Goal: Information Seeking & Learning: Learn about a topic

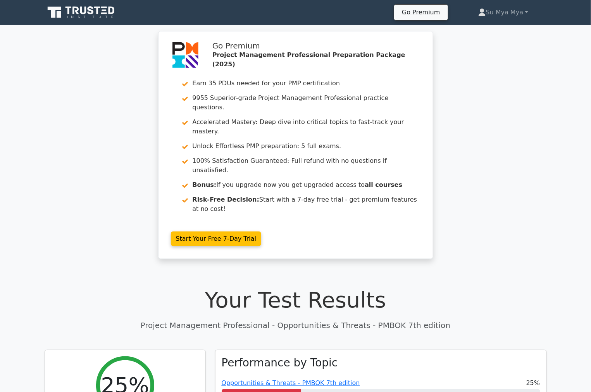
click at [507, 81] on div "Go Premium Project Management Professional Preparation Package (2025) Earn 35 P…" at bounding box center [295, 149] width 591 height 237
click at [40, 109] on div "Go Premium Project Management Professional Preparation Package (2025) Earn 35 P…" at bounding box center [295, 149] width 591 height 237
click at [554, 96] on div "Go Premium Project Management Professional Preparation Package (2025) Earn 35 P…" at bounding box center [295, 149] width 591 height 237
click at [529, 12] on link "Su Mya Mya" at bounding box center [502, 12] width 87 height 15
click at [573, 76] on div "Go Premium Project Management Professional Preparation Package (2025) Earn 35 P…" at bounding box center [295, 149] width 591 height 237
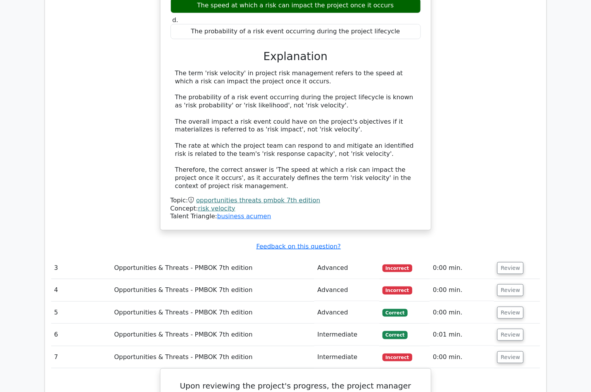
scroll to position [1291, 0]
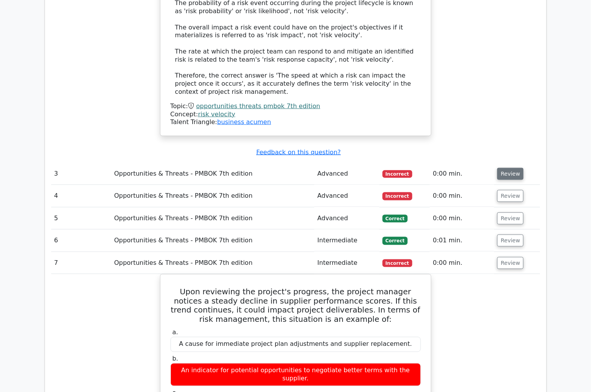
click at [512, 168] on button "Review" at bounding box center [510, 174] width 26 height 12
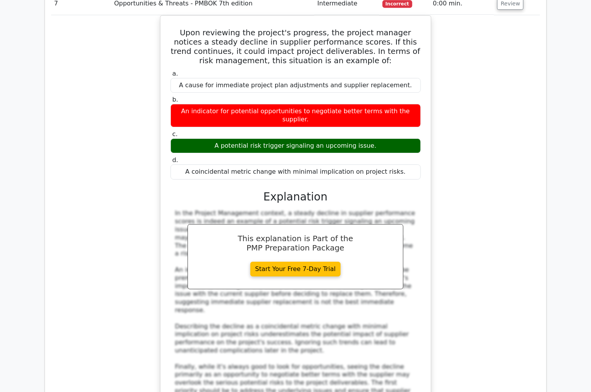
scroll to position [1980, 0]
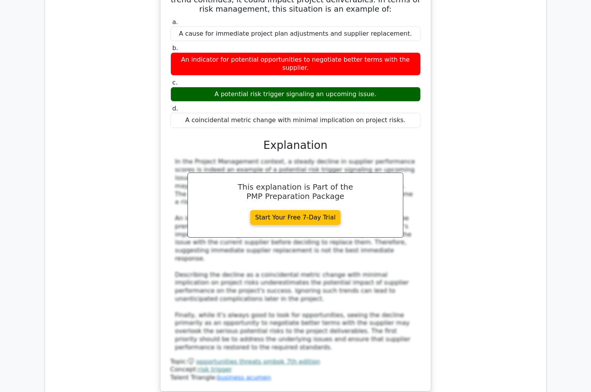
click at [502, 71] on div "Upon reviewing the project's progress, the project manager notices a steady dec…" at bounding box center [295, 182] width 489 height 437
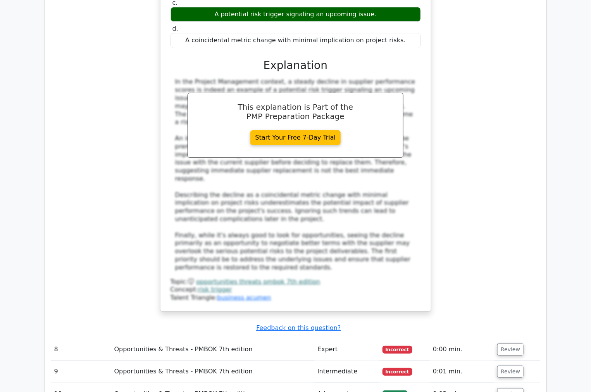
scroll to position [2066, 0]
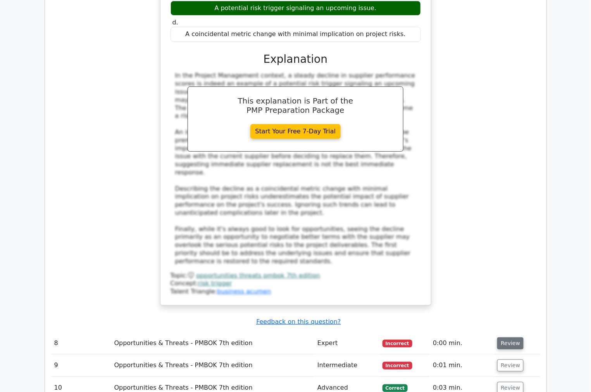
click at [505, 337] on button "Review" at bounding box center [510, 343] width 26 height 12
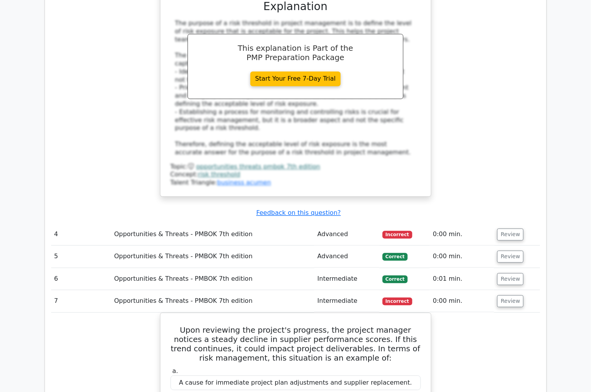
scroll to position [1550, 0]
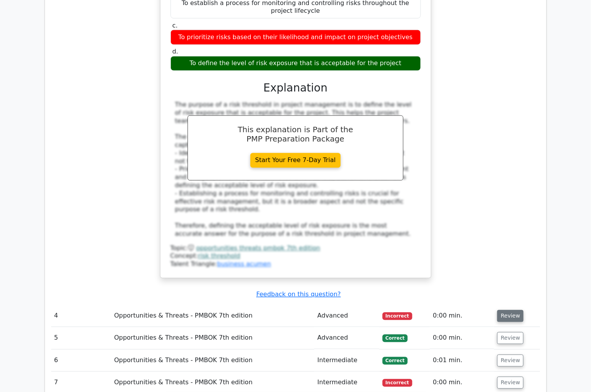
click at [513, 310] on button "Review" at bounding box center [510, 316] width 26 height 12
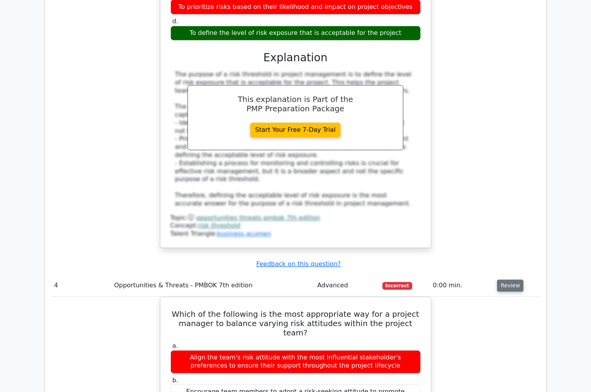
scroll to position [1722, 0]
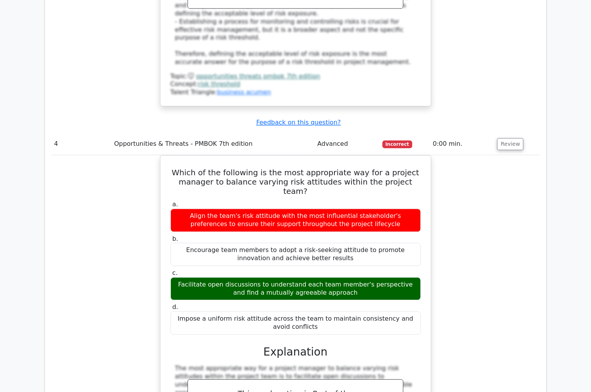
click at [463, 155] on div "Which of the following is the most appropriate way for a project manager to bal…" at bounding box center [295, 336] width 489 height 363
click at [480, 155] on div "Which of the following is the most appropriate way for a project manager to bal…" at bounding box center [295, 336] width 489 height 363
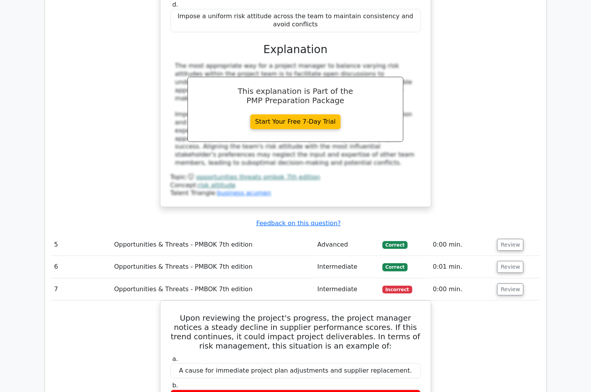
scroll to position [2023, 0]
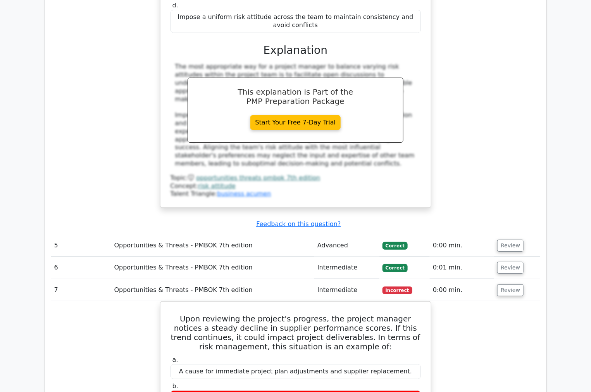
click at [493, 72] on div "Which of the following is the most appropriate way for a project manager to bal…" at bounding box center [295, 35] width 489 height 363
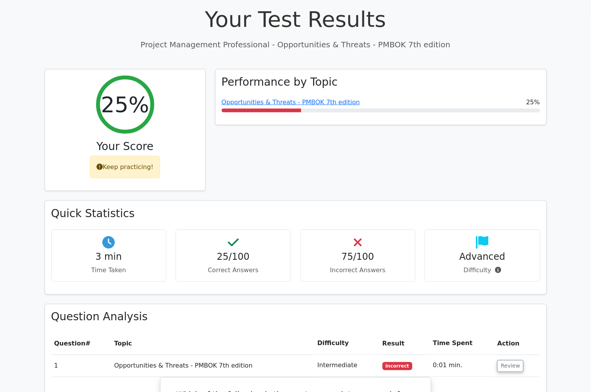
scroll to position [258, 0]
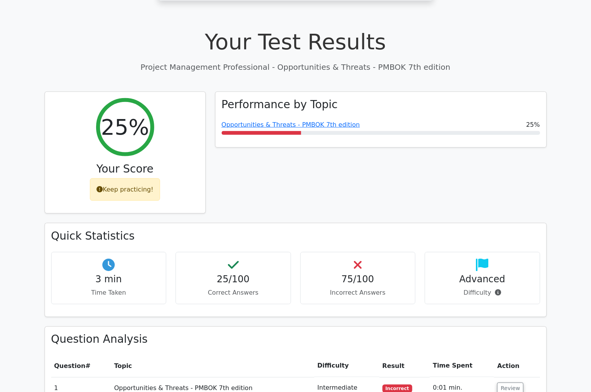
click at [389, 137] on div "Performance by Topic Opportunities & Threats - PMBOK 7th edition 25%" at bounding box center [380, 157] width 341 height 132
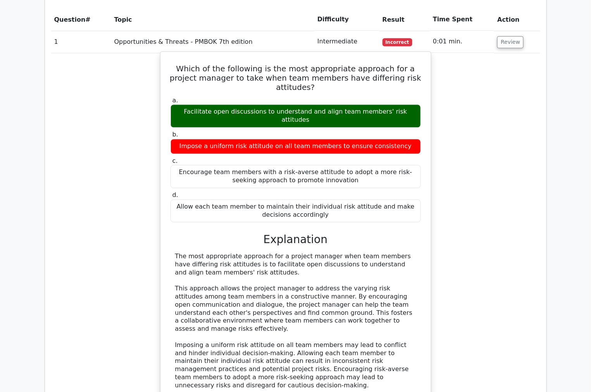
scroll to position [775, 0]
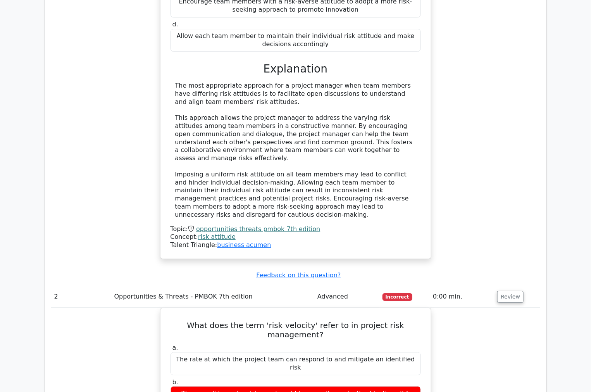
click at [464, 181] on div "Which of the following is the most appropriate approach for a project manager t…" at bounding box center [295, 74] width 489 height 387
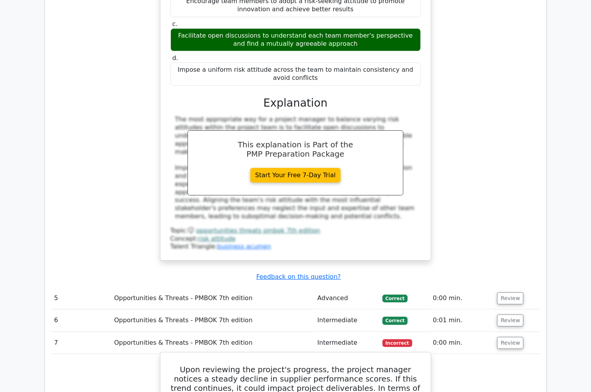
scroll to position [1937, 0]
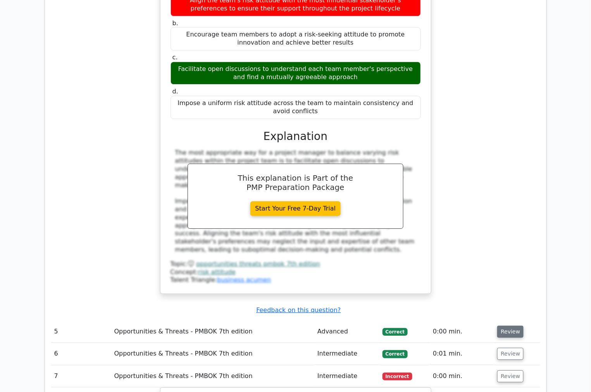
click at [504, 325] on button "Review" at bounding box center [510, 331] width 26 height 12
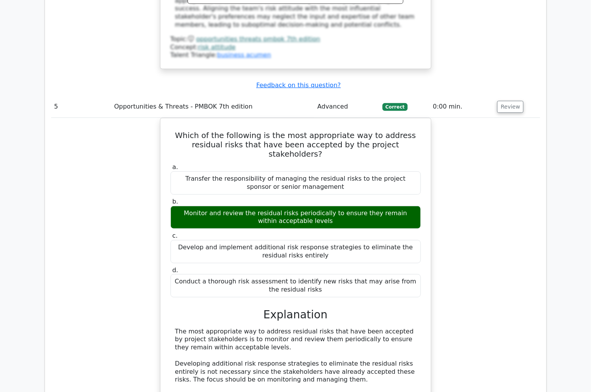
scroll to position [2109, 0]
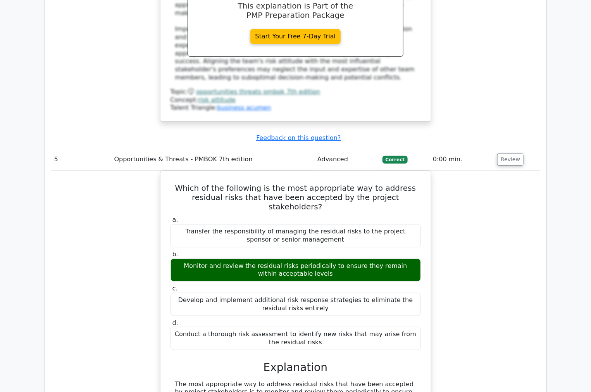
click at [502, 170] on div "Which of the following is the most appropriate way to address residual risks th…" at bounding box center [295, 356] width 489 height 372
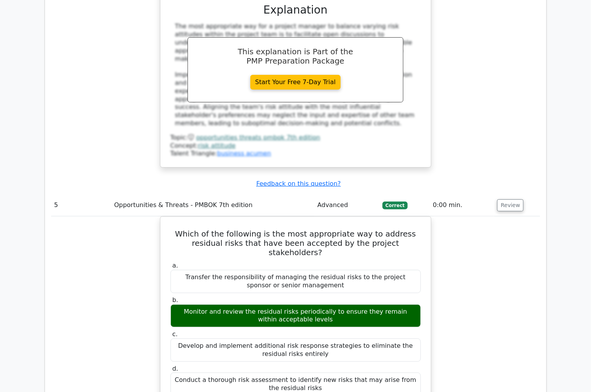
scroll to position [2023, 0]
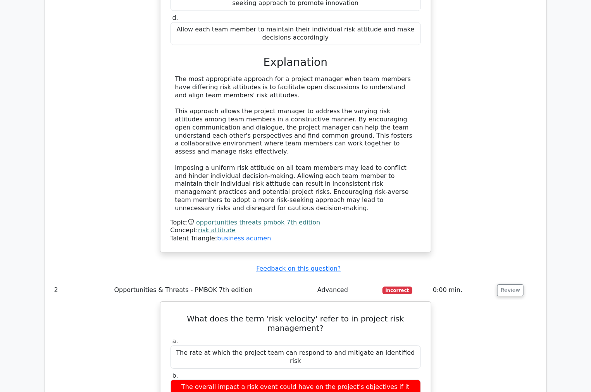
scroll to position [861, 0]
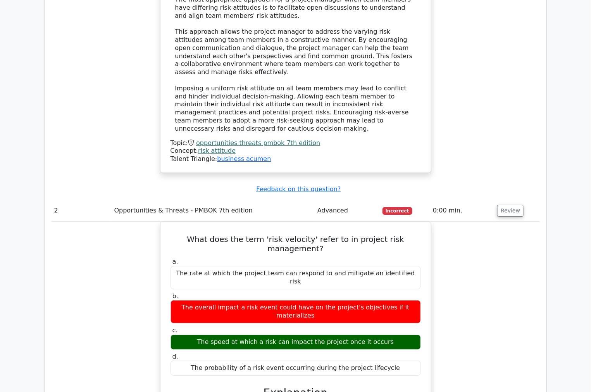
click at [518, 280] on div "What does the term 'risk velocity' refer to in project risk management? a. The …" at bounding box center [295, 399] width 489 height 354
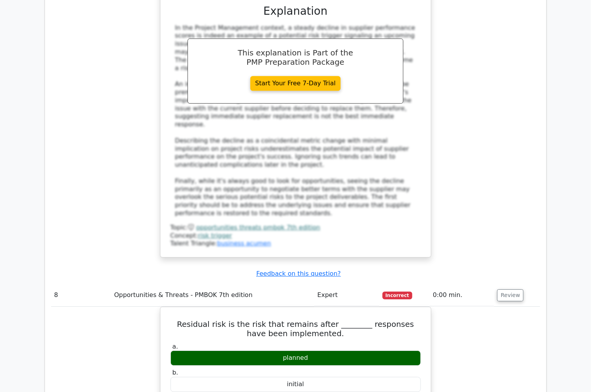
scroll to position [2884, 0]
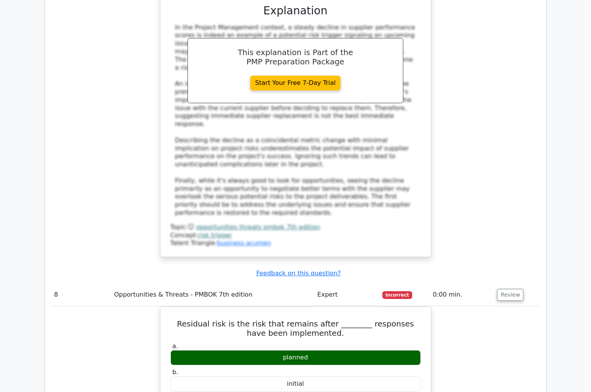
click at [471, 24] on div "Upon reviewing the project's progress, the project manager notices a steady dec…" at bounding box center [295, 47] width 489 height 437
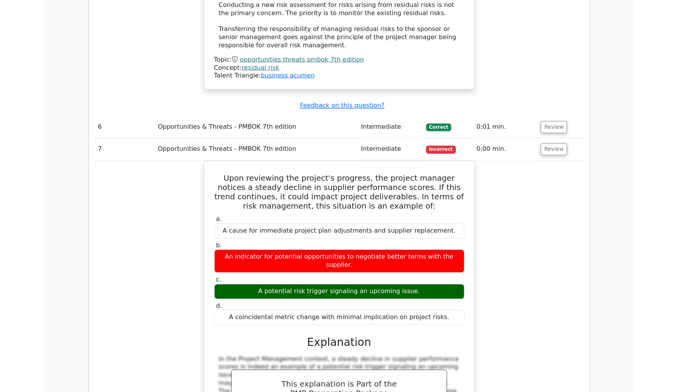
scroll to position [2410, 0]
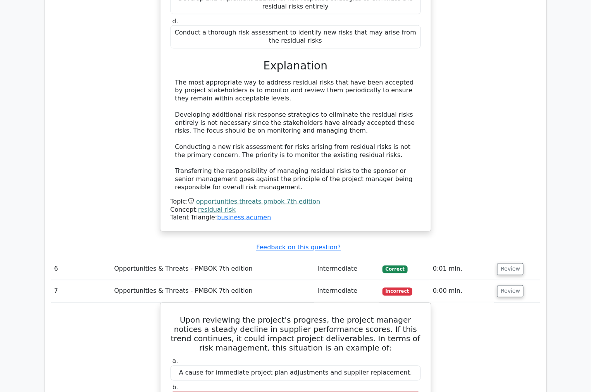
click at [444, 59] on div "Which of the following is the most appropriate way to address residual risks th…" at bounding box center [295, 55] width 489 height 372
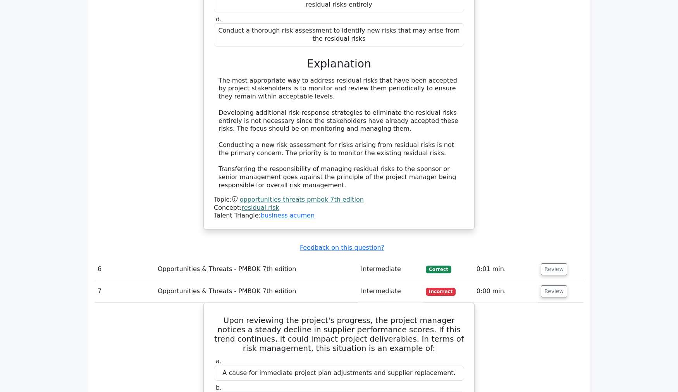
drag, startPoint x: 490, startPoint y: 111, endPoint x: 446, endPoint y: 39, distance: 84.2
click at [490, 244] on div "Submit feedback Feedback on this question?" at bounding box center [342, 248] width 489 height 8
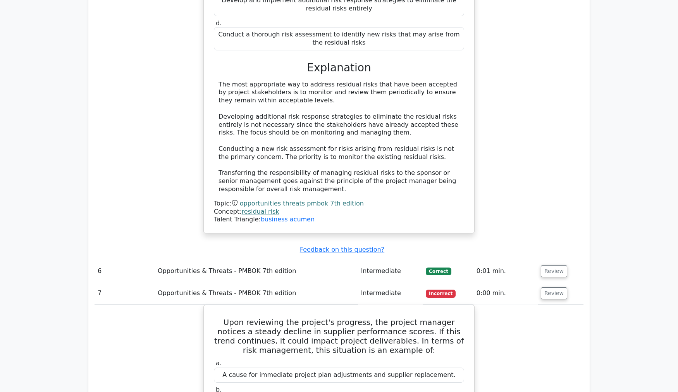
drag, startPoint x: 635, startPoint y: 41, endPoint x: 639, endPoint y: 39, distance: 4.5
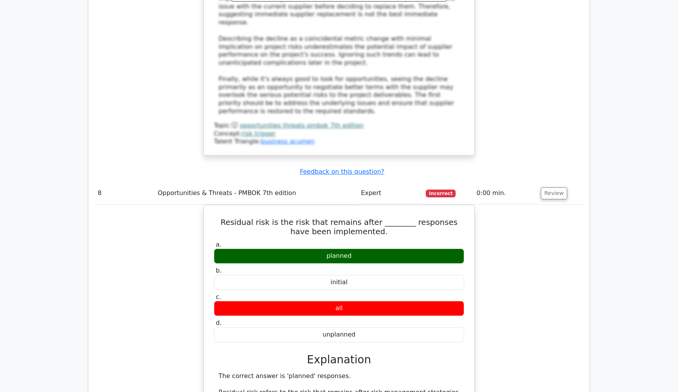
scroll to position [2970, 0]
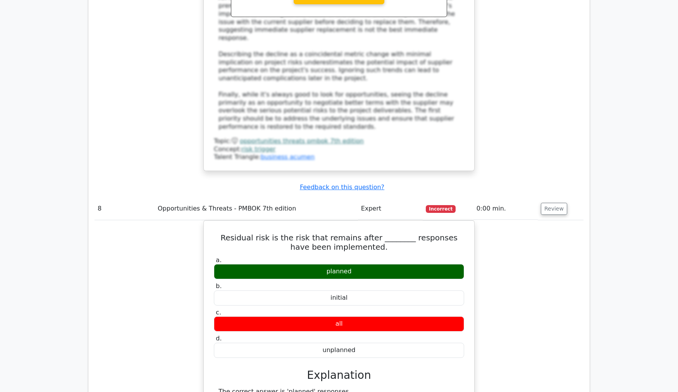
drag, startPoint x: 149, startPoint y: 188, endPoint x: 177, endPoint y: 185, distance: 28.1
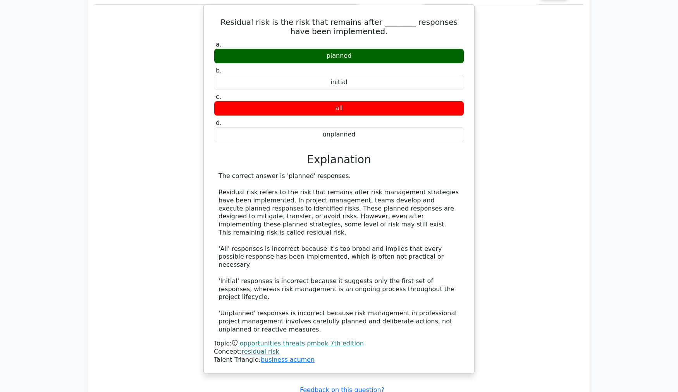
scroll to position [3185, 0]
click at [483, 126] on div "Residual risk is the risk that remains after ________ responses have been imple…" at bounding box center [339, 194] width 489 height 378
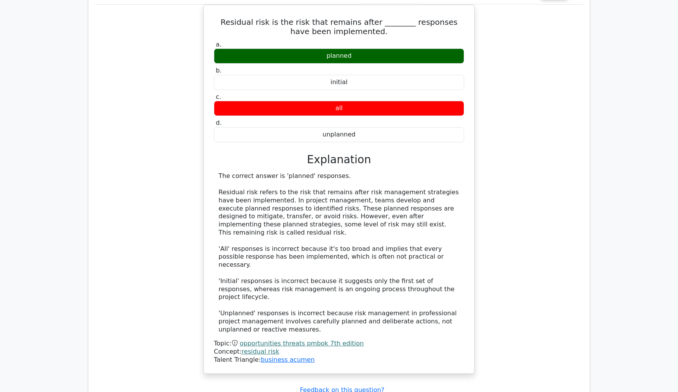
click at [95, 131] on div "Residual risk is the risk that remains after ________ responses have been imple…" at bounding box center [339, 194] width 489 height 378
click at [120, 70] on div "Residual risk is the risk that remains after ________ responses have been imple…" at bounding box center [339, 194] width 489 height 378
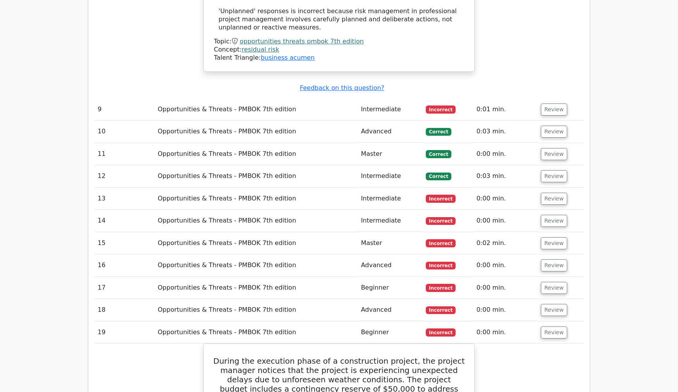
scroll to position [3487, 0]
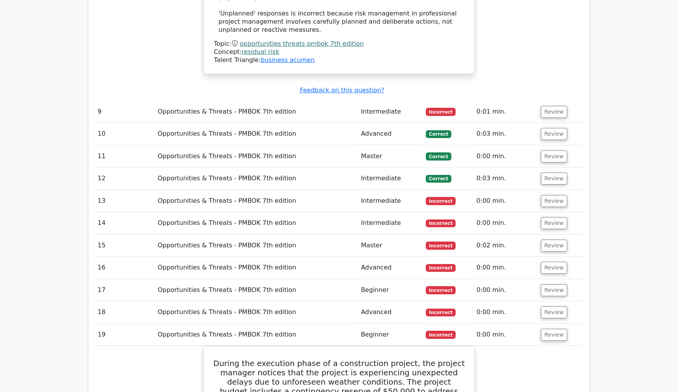
drag, startPoint x: 11, startPoint y: 122, endPoint x: 28, endPoint y: 90, distance: 36.1
click at [12, 121] on main "Go Premium Project Management Professional Preparation Package (2025) Earn 35 P…" at bounding box center [339, 113] width 678 height 7150
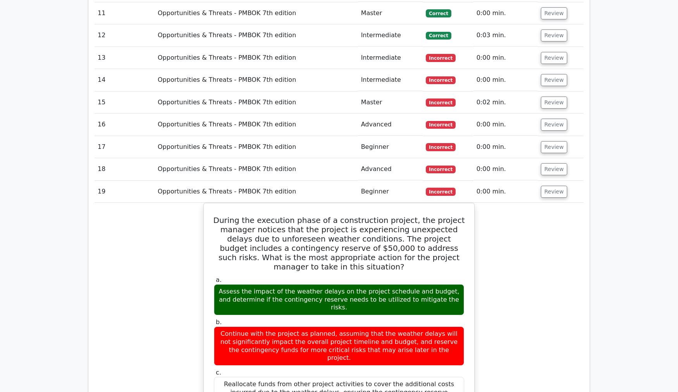
scroll to position [3659, 0]
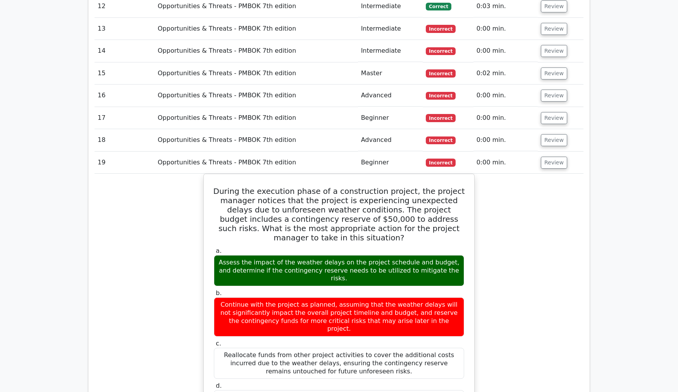
click at [590, 208] on div "Question Analysis Question # Topic Difficulty Result Time Spent Action 1 Opport…" at bounding box center [338, 67] width 511 height 6283
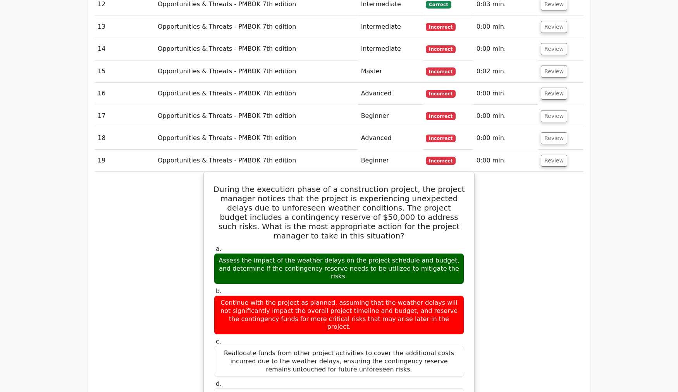
scroll to position [3530, 0]
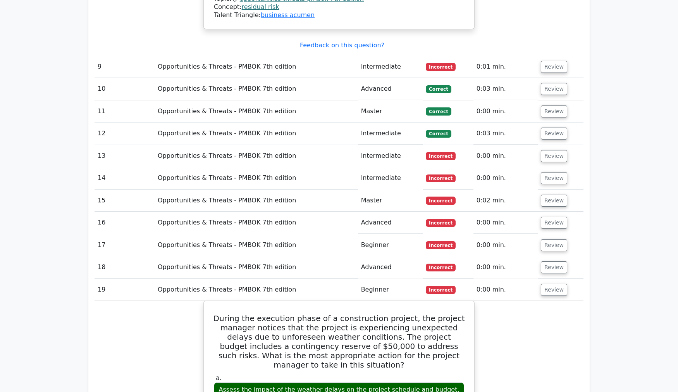
click at [141, 279] on td "19" at bounding box center [125, 290] width 60 height 22
drag, startPoint x: 148, startPoint y: 184, endPoint x: 179, endPoint y: 169, distance: 34.3
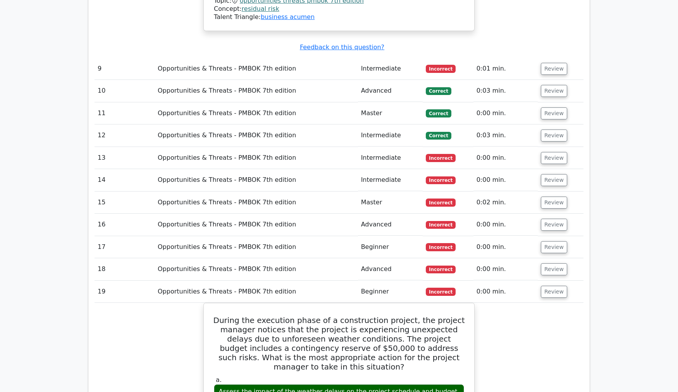
drag, startPoint x: 46, startPoint y: 180, endPoint x: 50, endPoint y: 169, distance: 11.5
click at [46, 179] on main "Go Premium Project Management Professional Preparation Package (2025) Earn 35 P…" at bounding box center [339, 70] width 678 height 7150
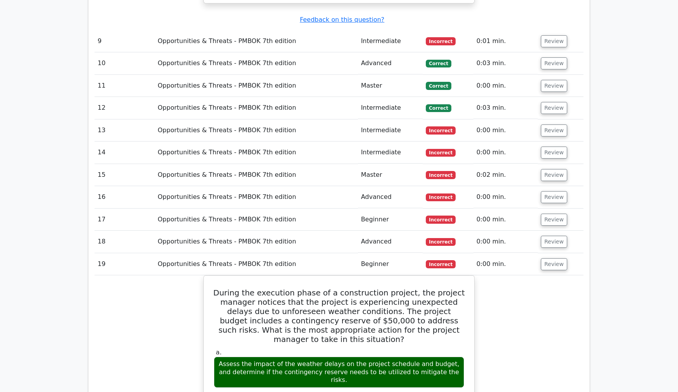
scroll to position [3573, 0]
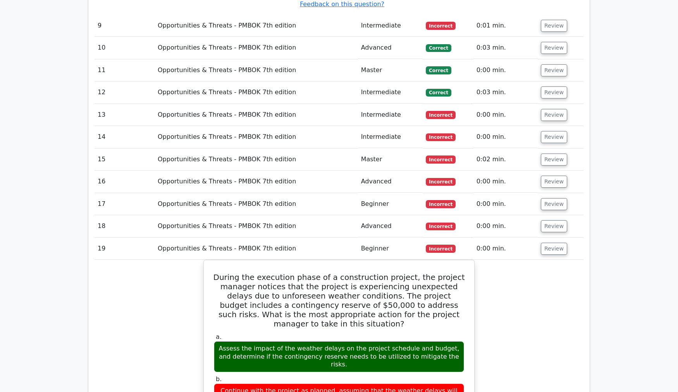
click at [53, 177] on main "Go Premium Project Management Professional Preparation Package (2025) Earn 35 P…" at bounding box center [339, 27] width 678 height 7150
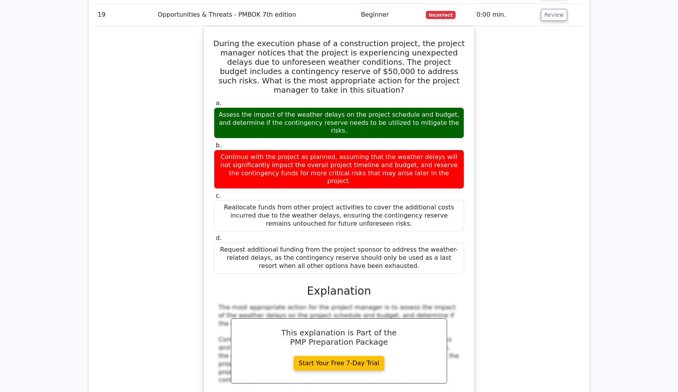
scroll to position [3874, 0]
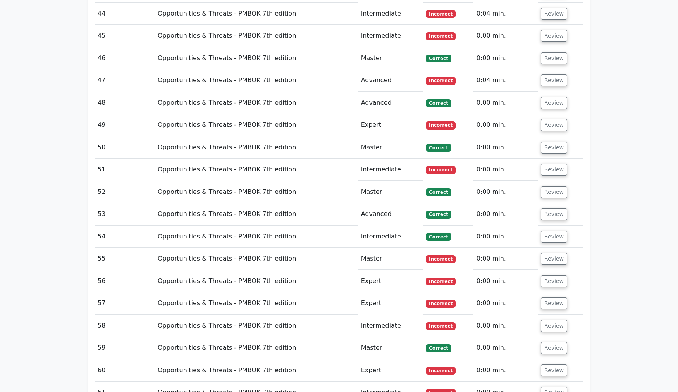
scroll to position [5294, 0]
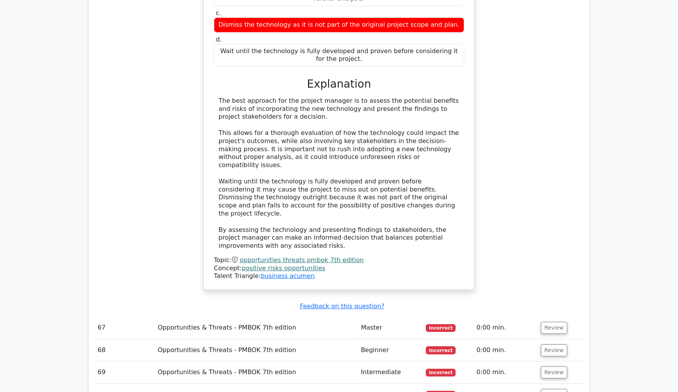
scroll to position [5854, 0]
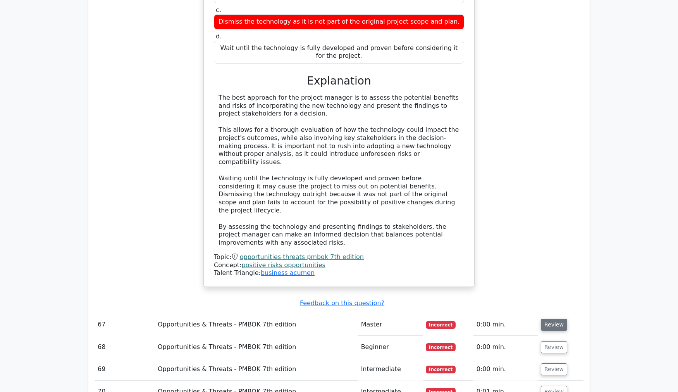
click at [551, 318] on button "Review" at bounding box center [554, 324] width 26 height 12
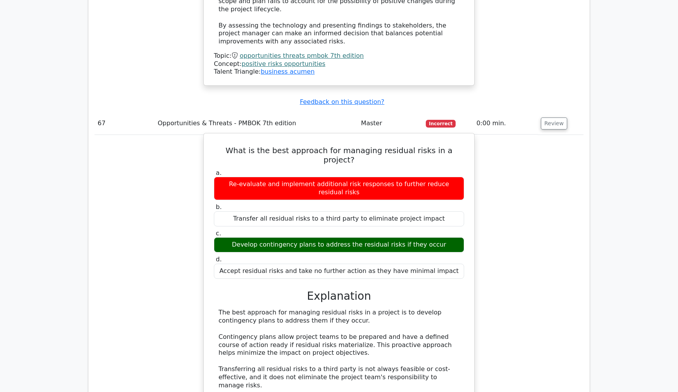
scroll to position [6069, 0]
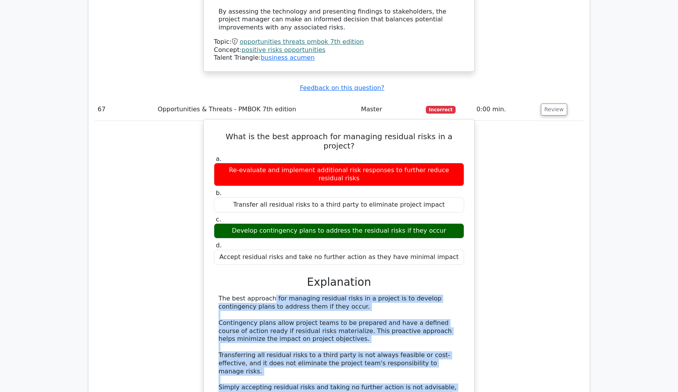
drag, startPoint x: 218, startPoint y: 45, endPoint x: 361, endPoint y: 181, distance: 198.1
click at [361, 294] on div "The best approach for managing residual risks in a project is to develop contin…" at bounding box center [338, 382] width 241 height 177
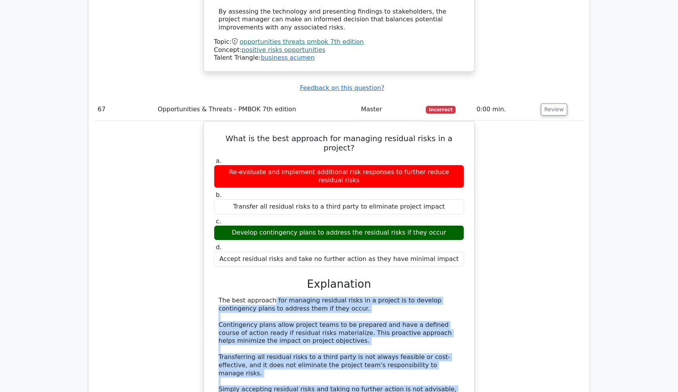
click at [170, 134] on div "What is the best approach for managing residual risks in a project? a. Re-evalu…" at bounding box center [339, 322] width 489 height 403
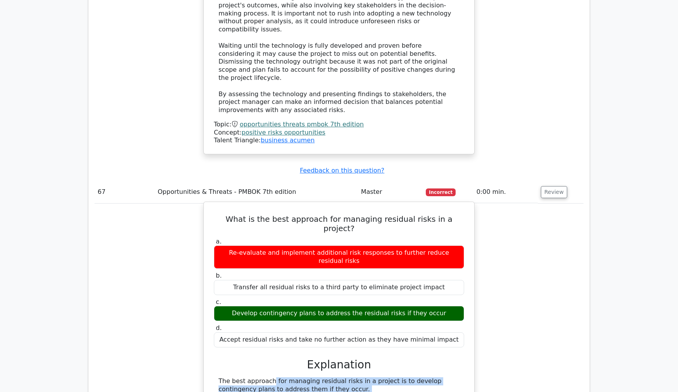
scroll to position [5983, 0]
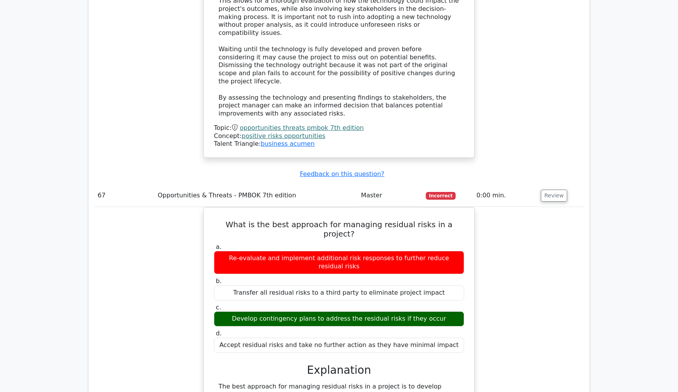
drag, startPoint x: 137, startPoint y: 161, endPoint x: 144, endPoint y: 163, distance: 6.9
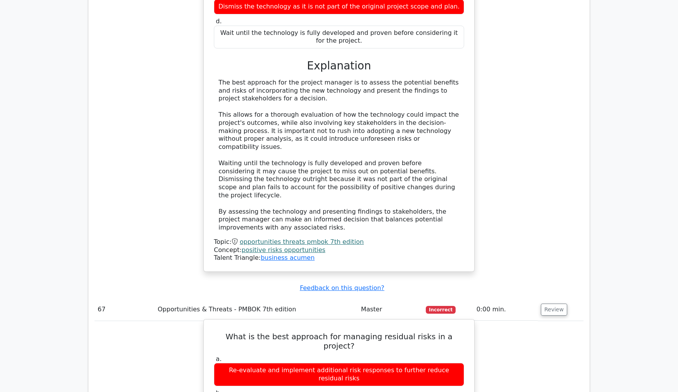
scroll to position [5854, 0]
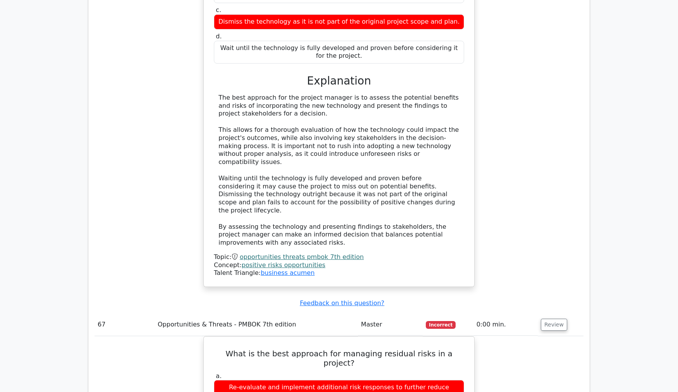
click at [124, 62] on div "A project manager is informed of a potential new technology that could signific…" at bounding box center [339, 95] width 489 height 424
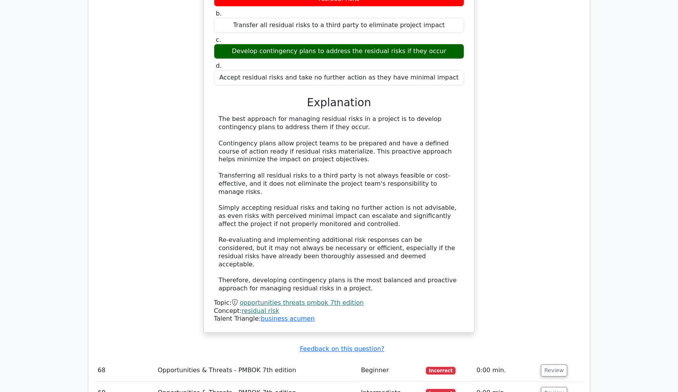
scroll to position [6284, 0]
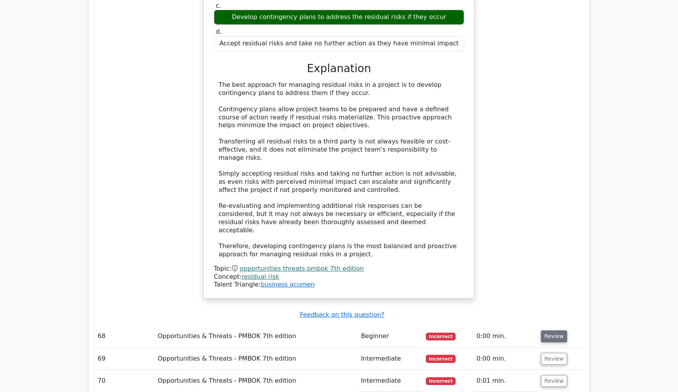
click at [541, 330] on button "Review" at bounding box center [554, 336] width 26 height 12
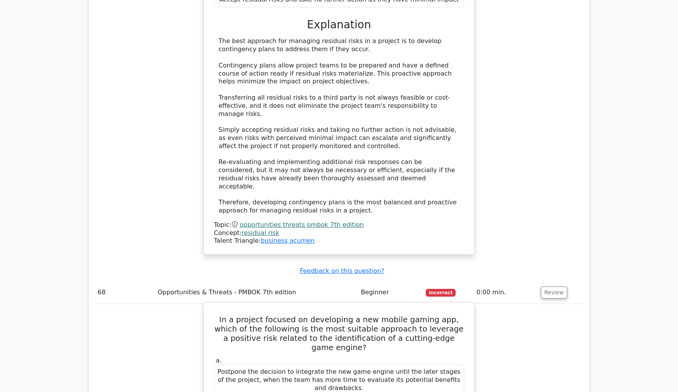
scroll to position [6327, 0]
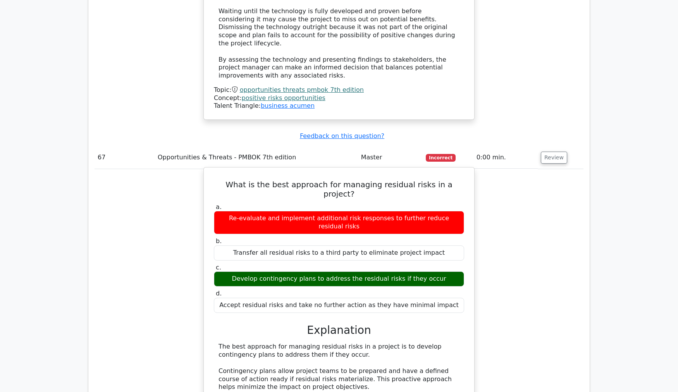
scroll to position [5983, 0]
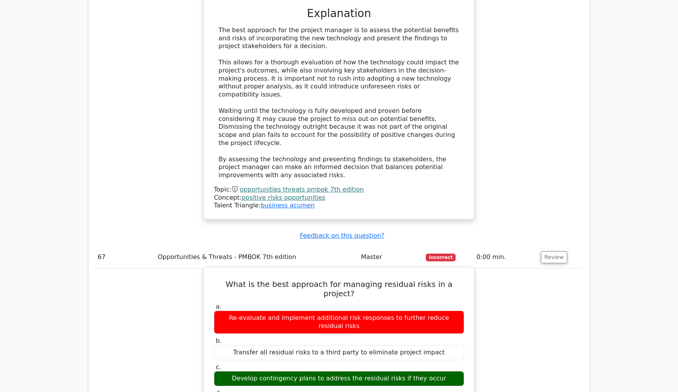
scroll to position [5940, 0]
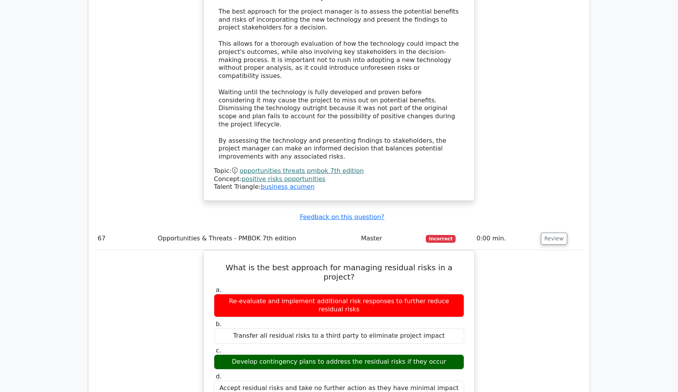
drag, startPoint x: 131, startPoint y: 137, endPoint x: 145, endPoint y: 91, distance: 48.0
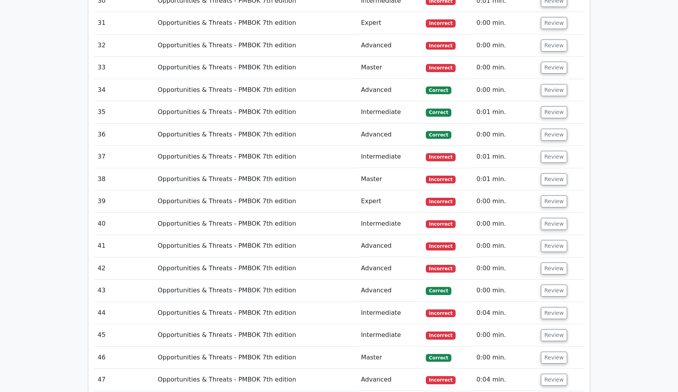
scroll to position [4821, 0]
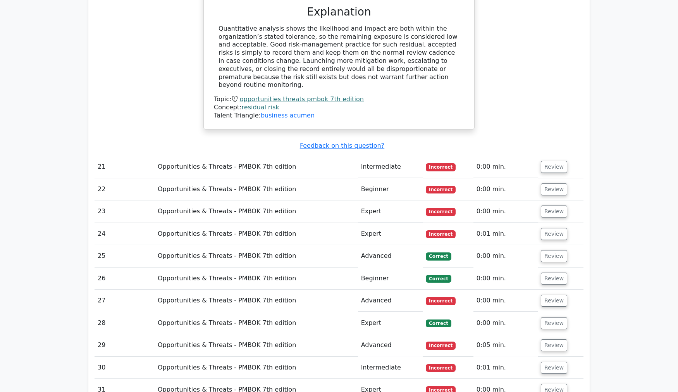
scroll to position [4476, 0]
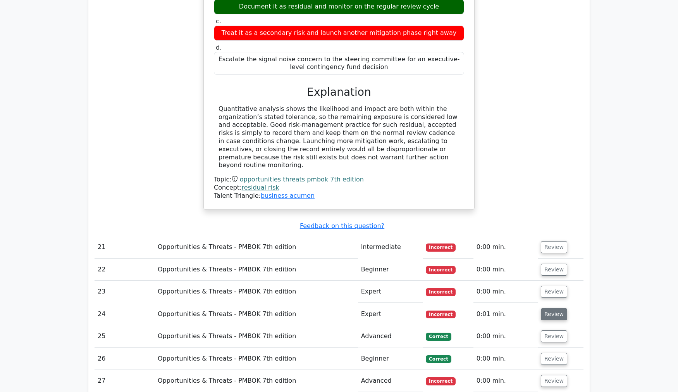
click at [552, 308] on button "Review" at bounding box center [554, 314] width 26 height 12
